Goal: Check status

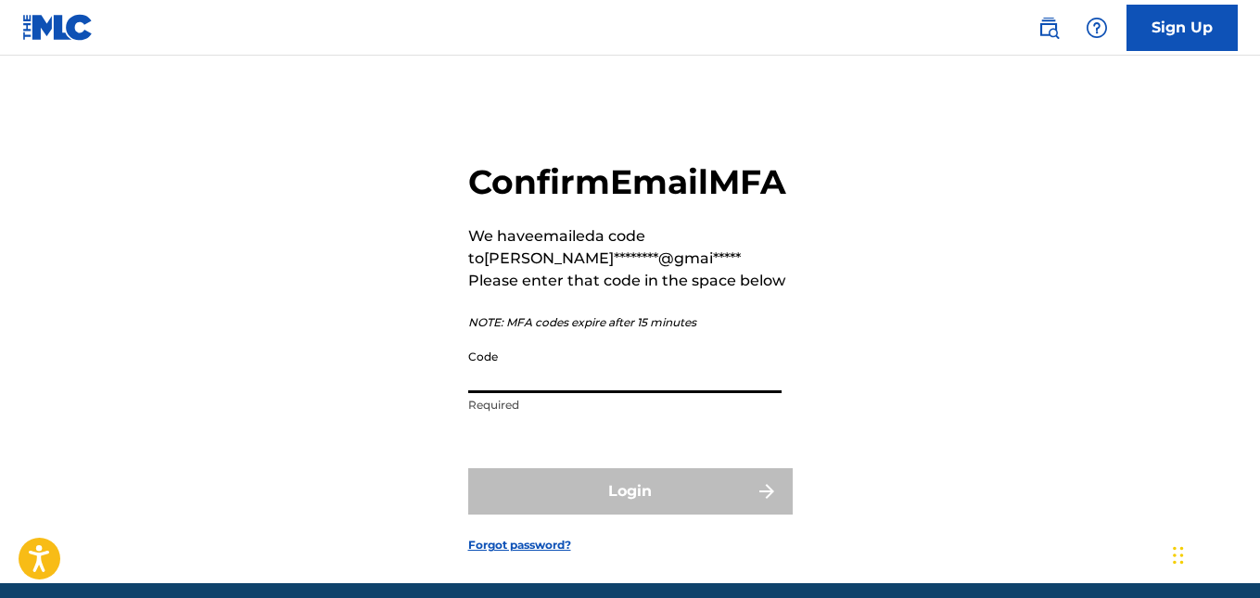
drag, startPoint x: 517, startPoint y: 428, endPoint x: 510, endPoint y: 417, distance: 12.1
click at [512, 393] on input "Code" at bounding box center [624, 366] width 313 height 53
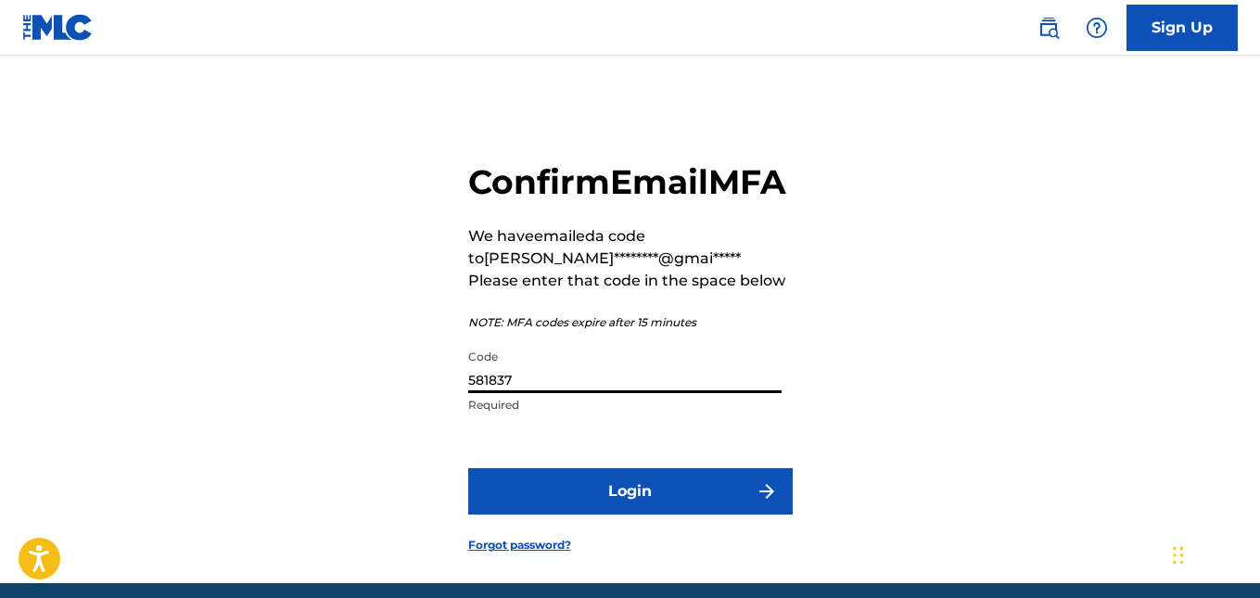
type input "581837"
click at [641, 515] on button "Login" at bounding box center [630, 491] width 325 height 46
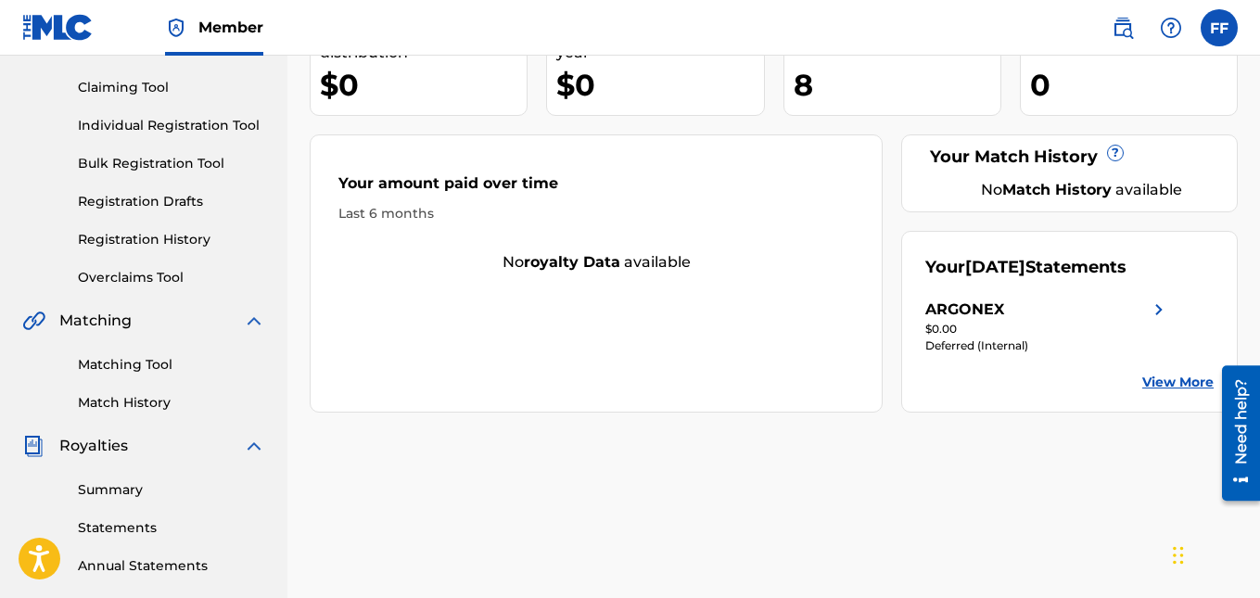
scroll to position [278, 0]
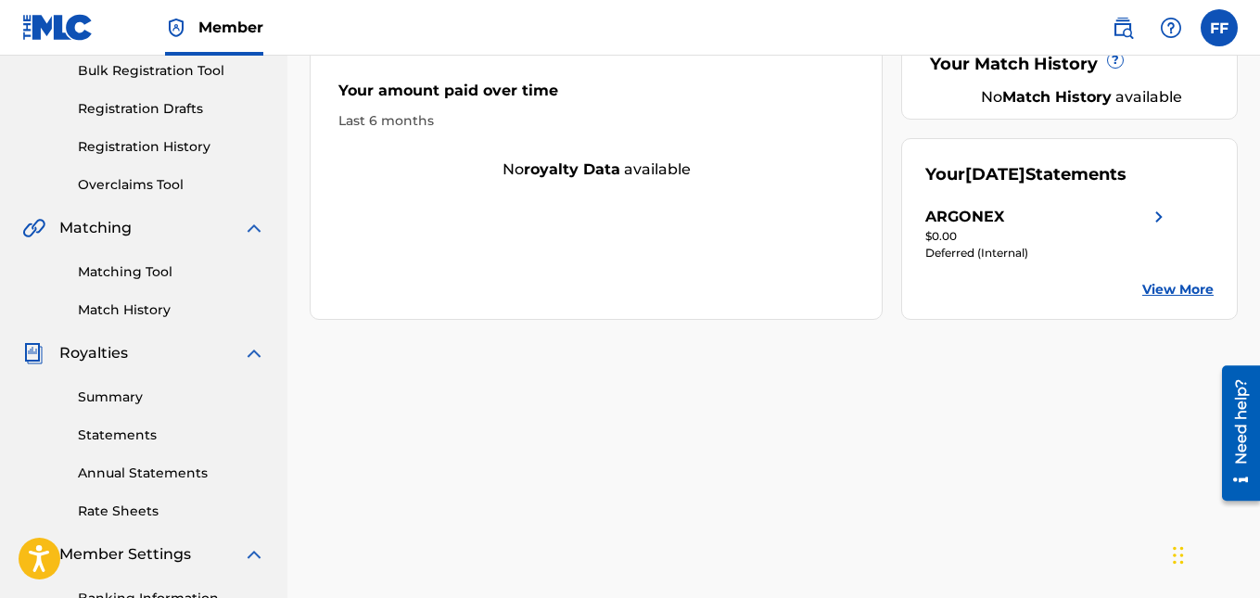
click at [134, 393] on link "Summary" at bounding box center [171, 397] width 187 height 19
